Goal: Find specific page/section: Find specific page/section

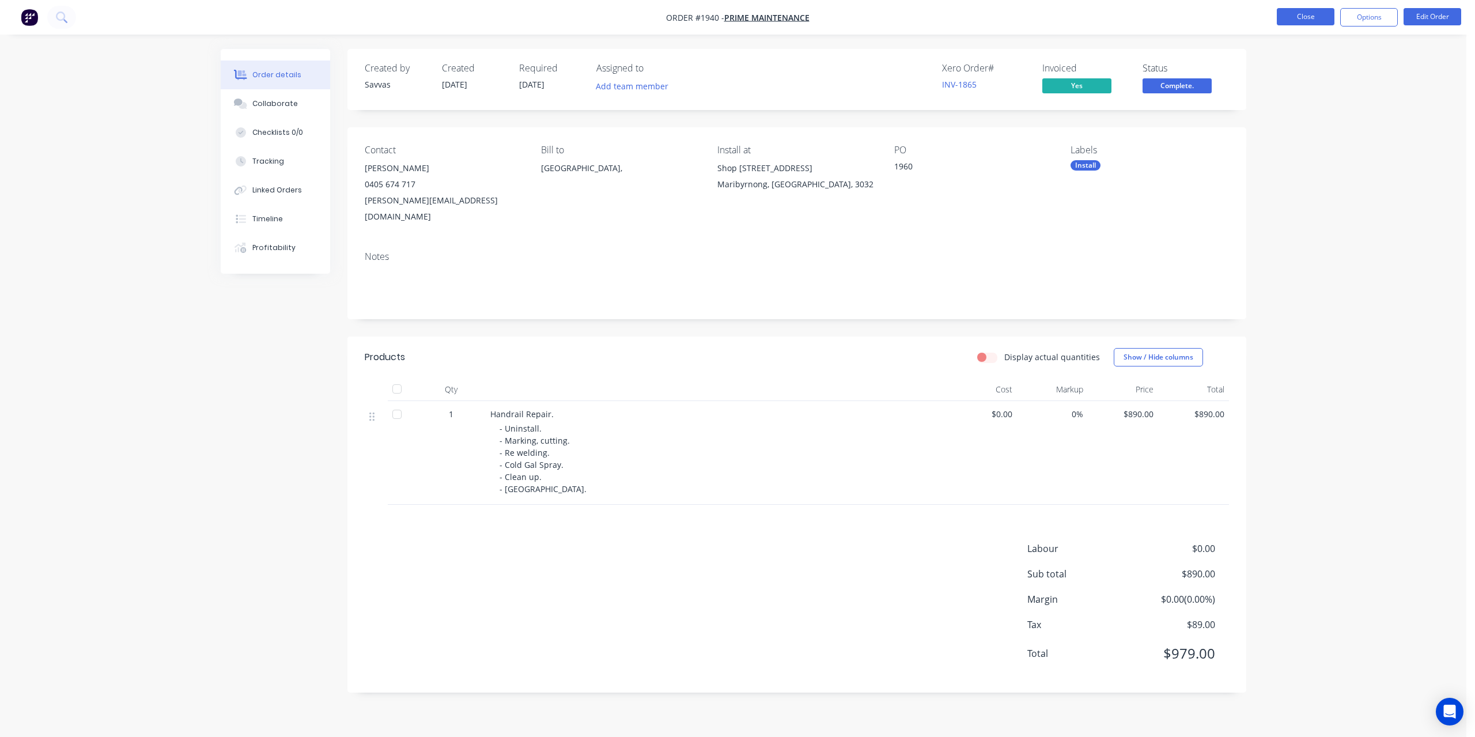
click at [1305, 15] on button "Close" at bounding box center [1306, 16] width 58 height 17
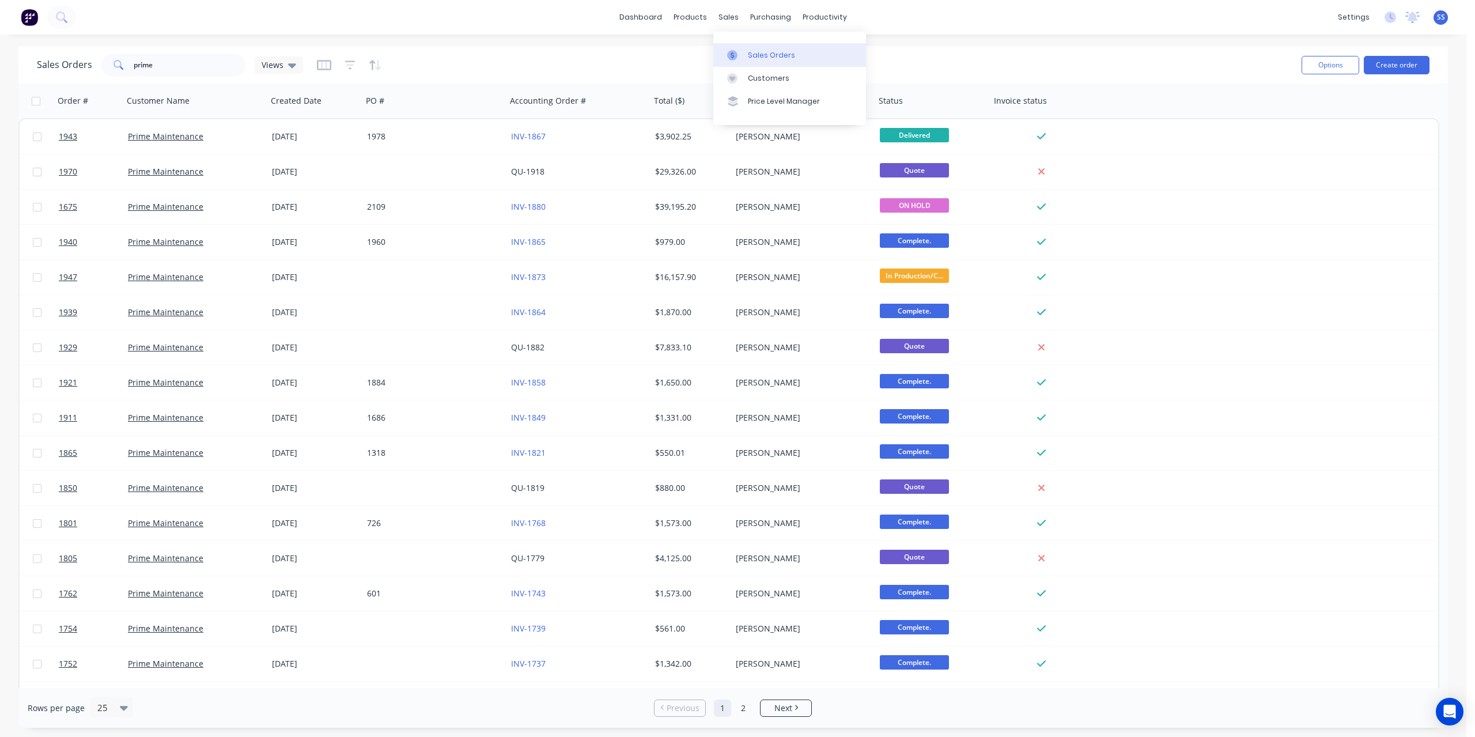
click at [750, 49] on link "Sales Orders" at bounding box center [789, 54] width 153 height 23
click at [235, 71] on input "prime" at bounding box center [190, 65] width 112 height 23
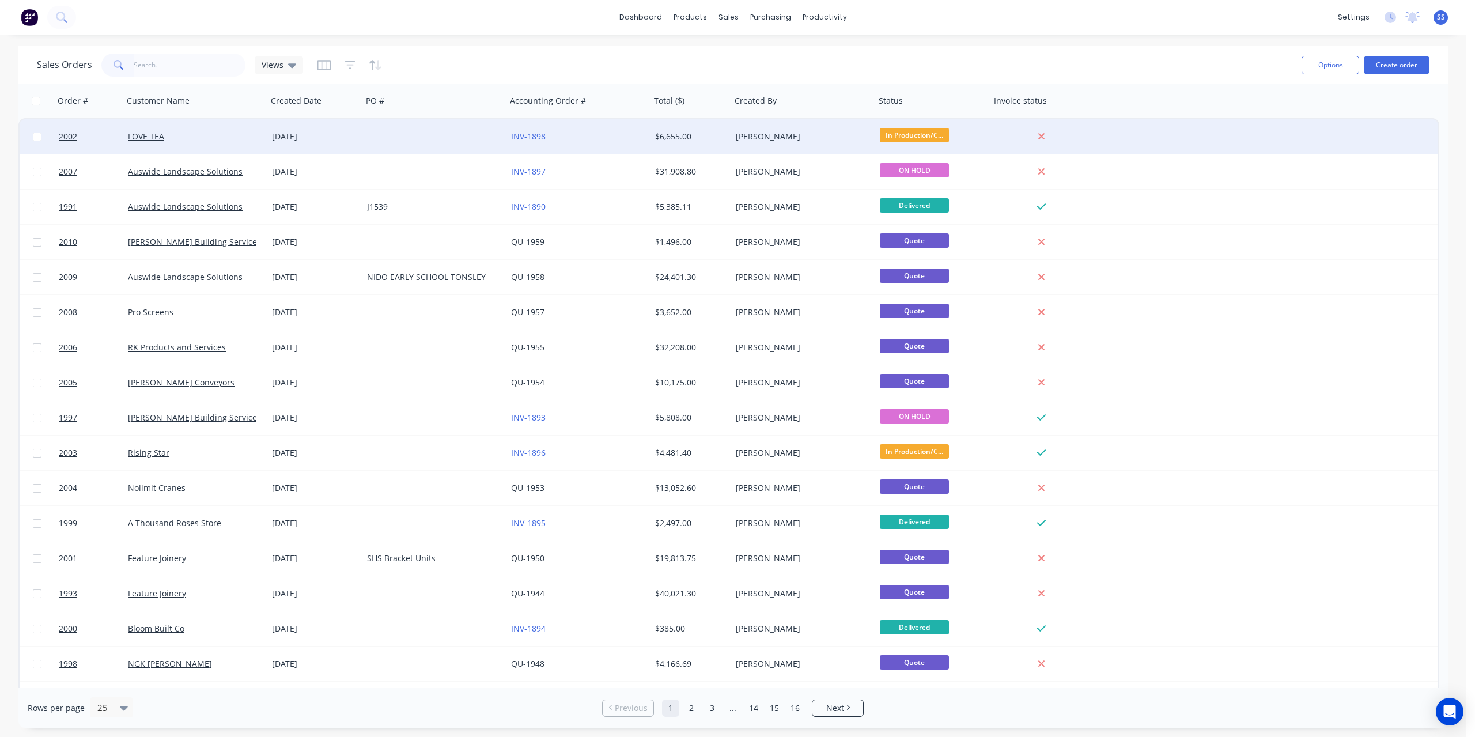
click at [434, 148] on div at bounding box center [434, 136] width 144 height 35
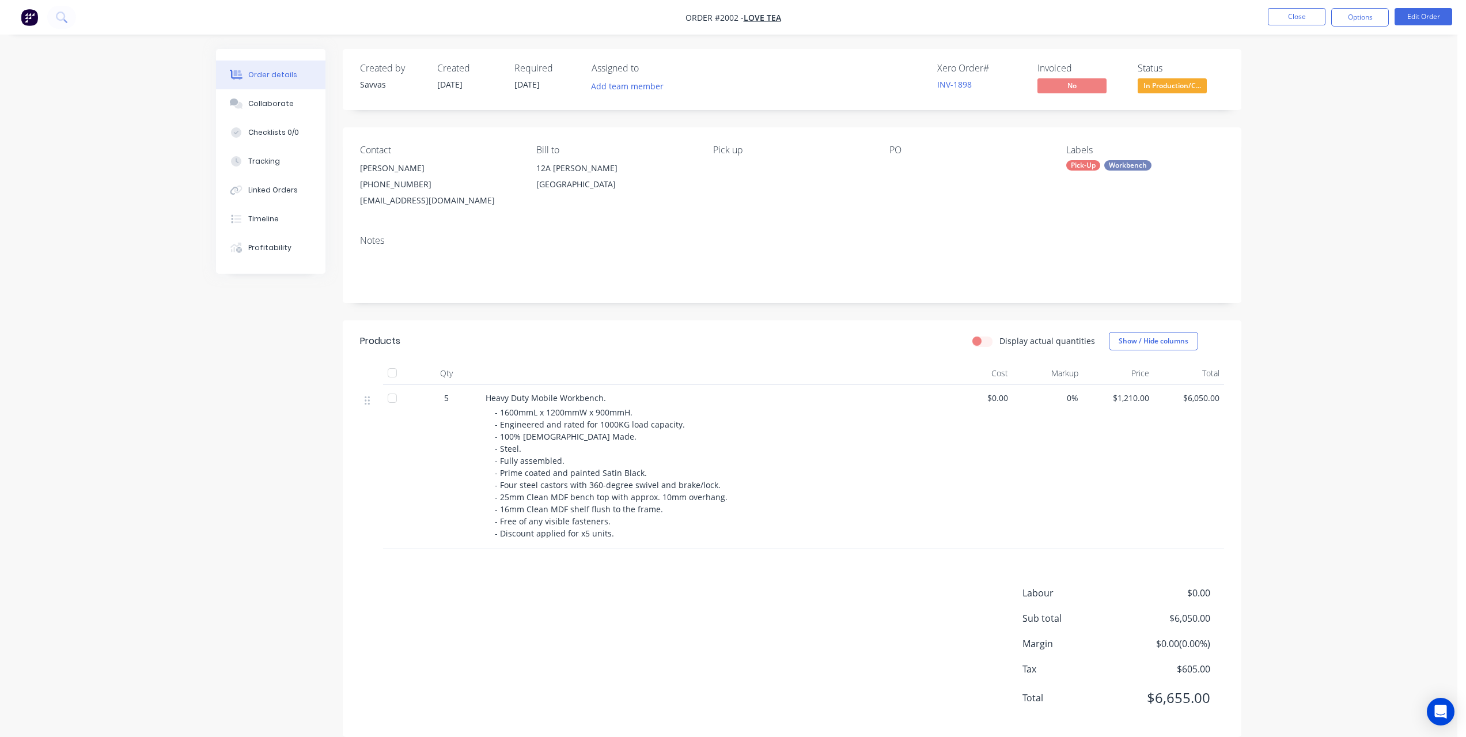
click at [1380, 29] on nav "Order #2002 - LOVE TEA Close Options Edit Order" at bounding box center [733, 17] width 1466 height 35
click at [1380, 23] on button "Options" at bounding box center [1361, 17] width 58 height 18
click at [1340, 65] on div "Invoice" at bounding box center [1326, 70] width 106 height 17
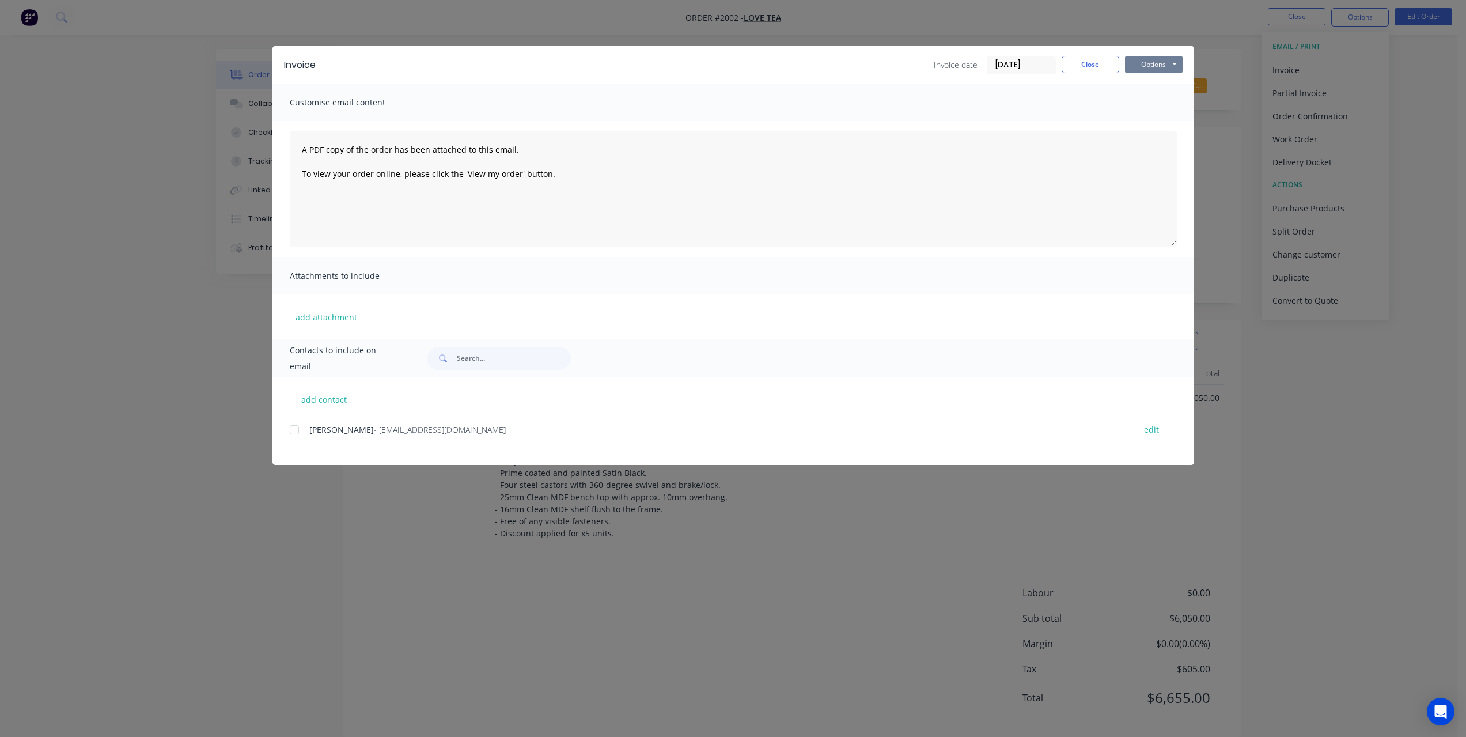
click at [1166, 63] on button "Options" at bounding box center [1154, 64] width 58 height 17
click at [1158, 101] on button "Print" at bounding box center [1162, 103] width 74 height 19
click at [1094, 60] on button "Close" at bounding box center [1091, 64] width 58 height 17
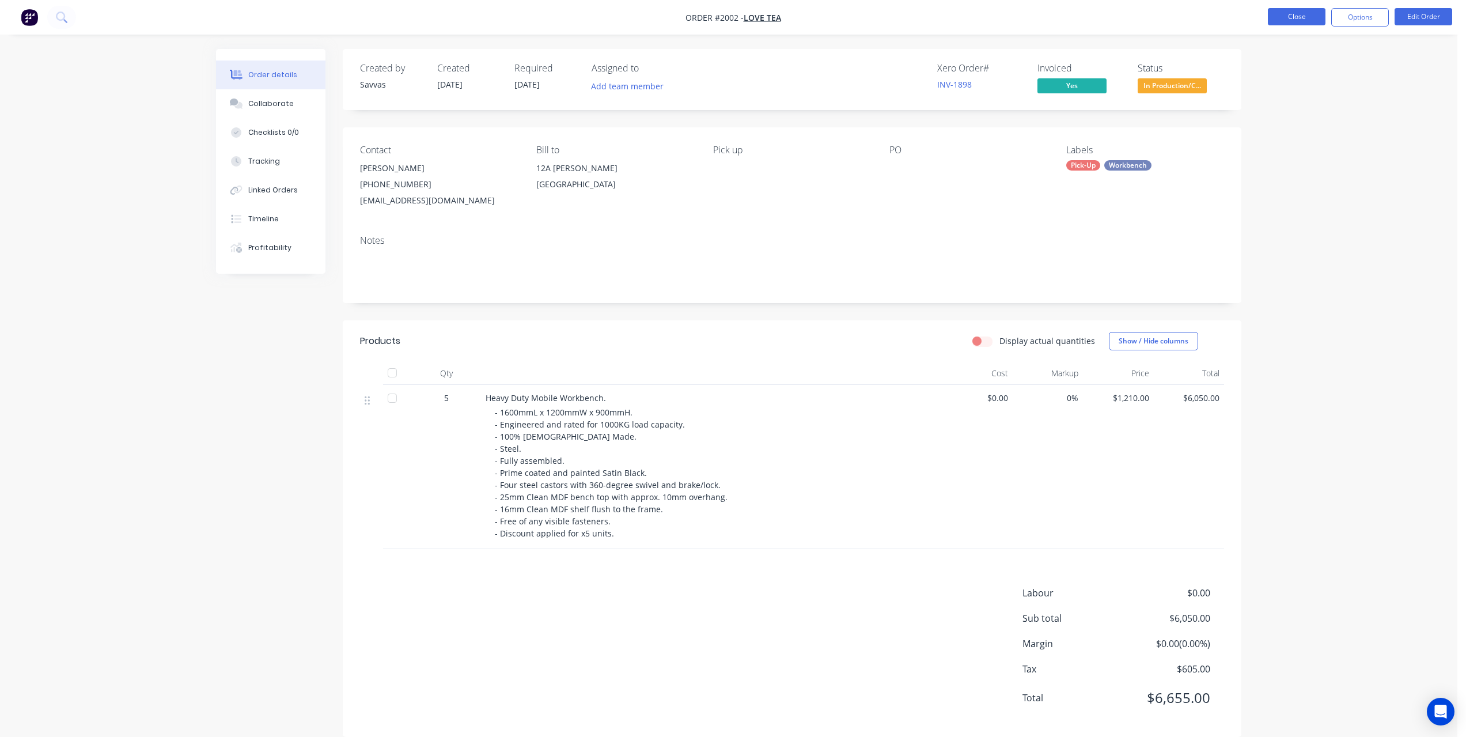
click at [1293, 15] on button "Close" at bounding box center [1297, 16] width 58 height 17
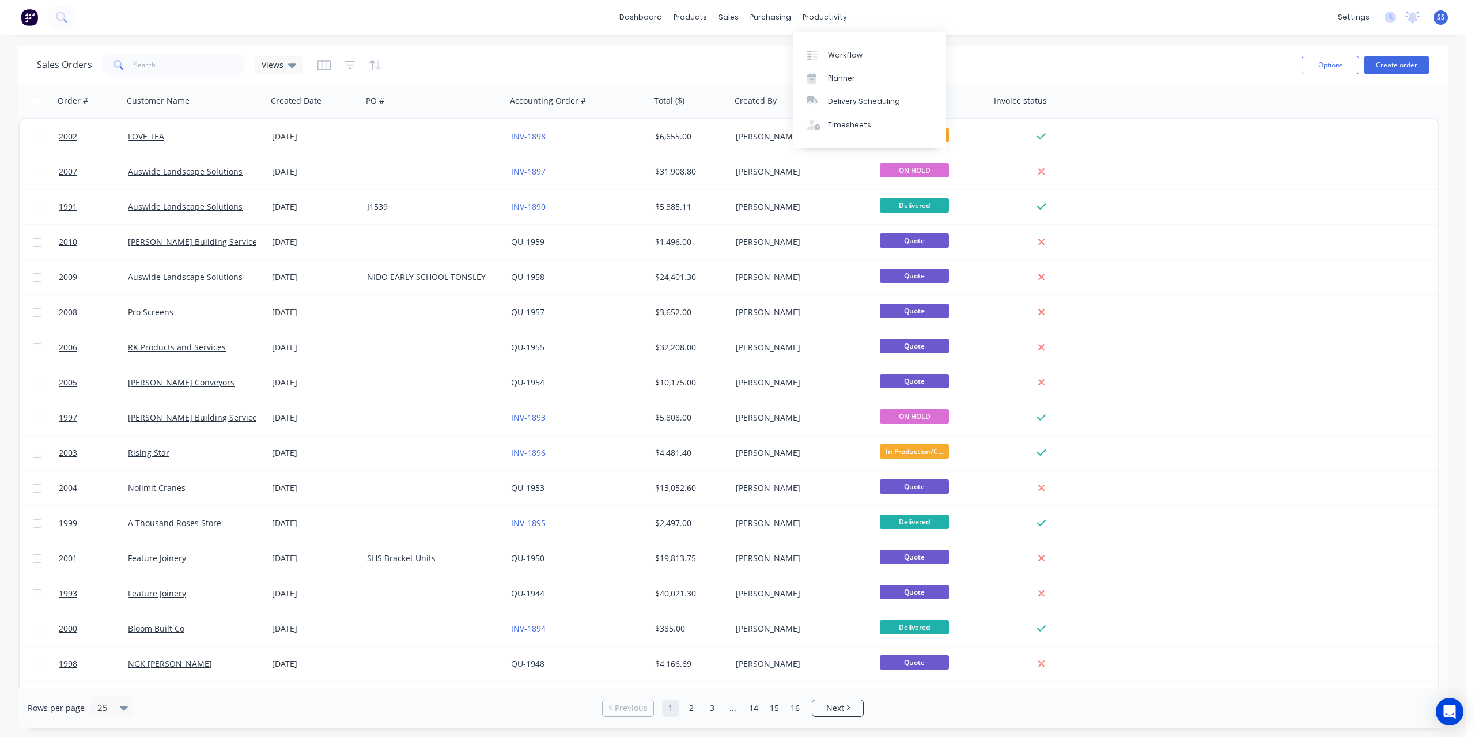
click at [837, 39] on div "Workflow Planner Delivery Scheduling Timesheets" at bounding box center [869, 90] width 153 height 116
click at [845, 53] on div "Workflow" at bounding box center [845, 55] width 35 height 10
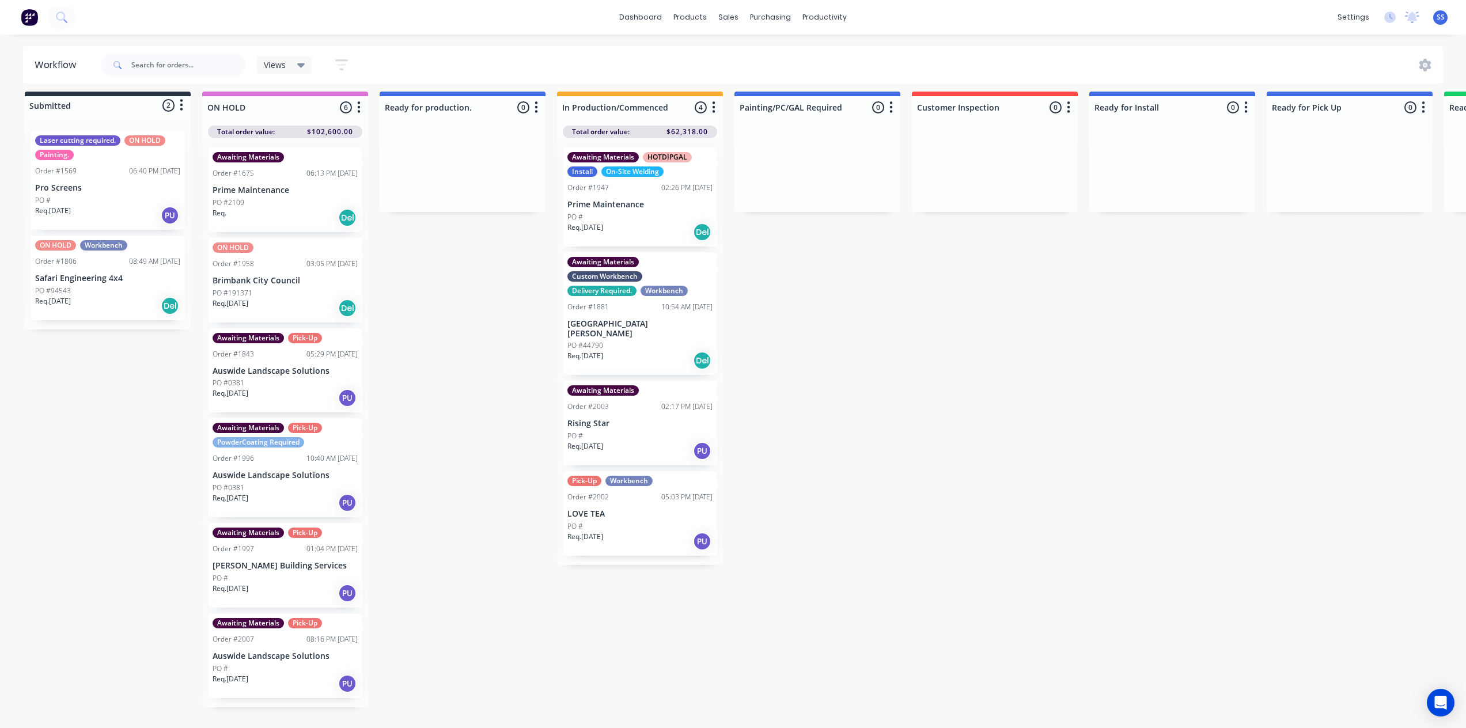
scroll to position [15, 0]
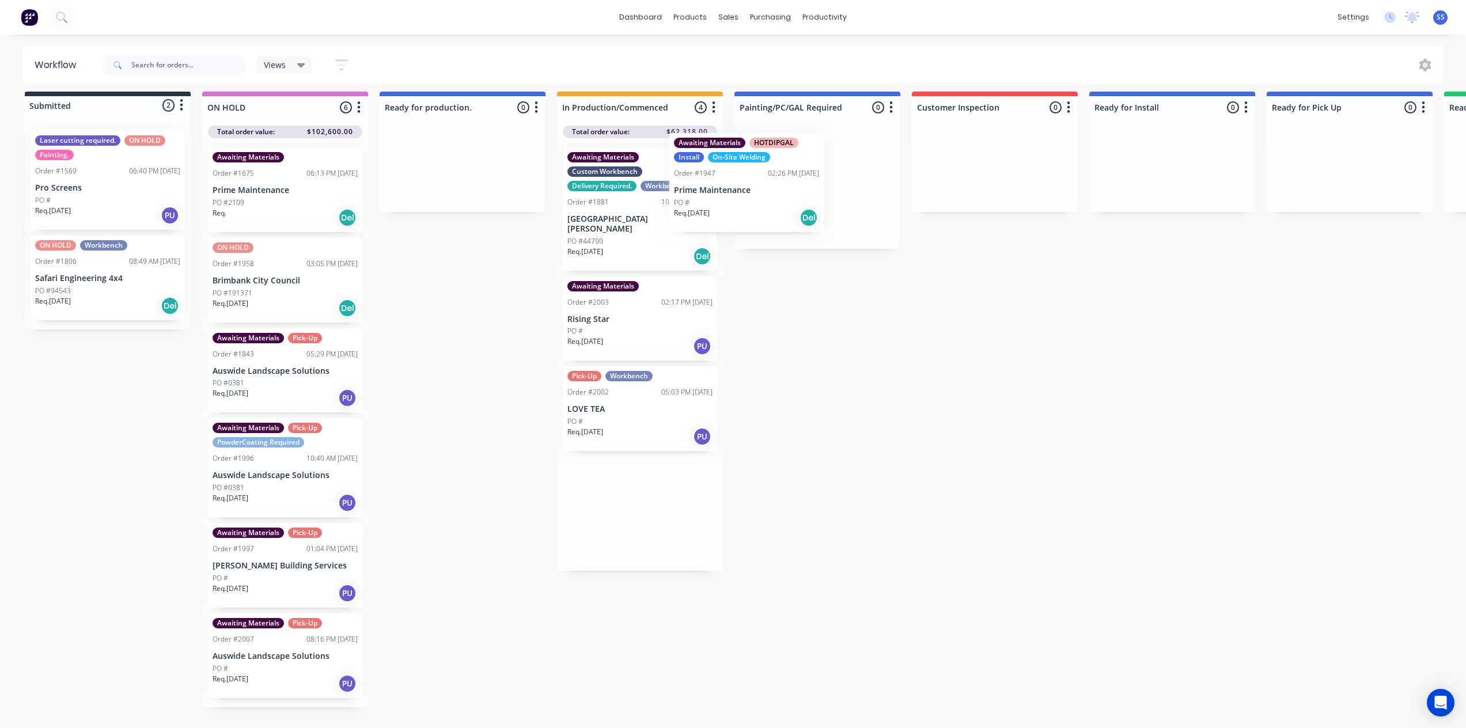
drag, startPoint x: 623, startPoint y: 218, endPoint x: 734, endPoint y: 213, distance: 110.8
click at [734, 213] on div "Submitted 2 Status colour #273444 hex #273444 Save Cancel Summaries Total order…" at bounding box center [1035, 410] width 2089 height 637
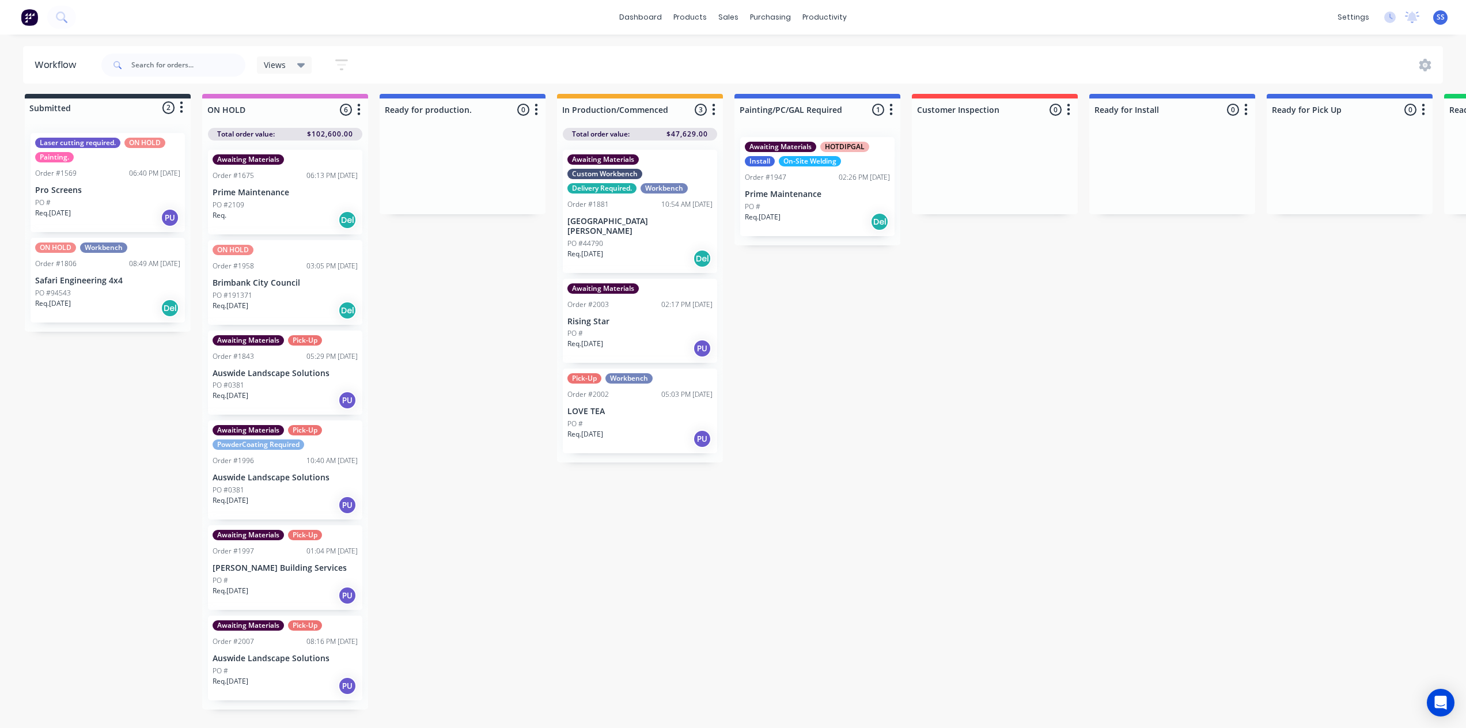
scroll to position [0, 0]
